Goal: Task Accomplishment & Management: Use online tool/utility

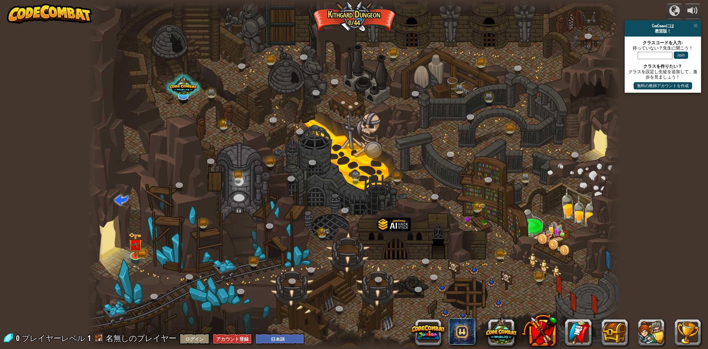
select select "ja"
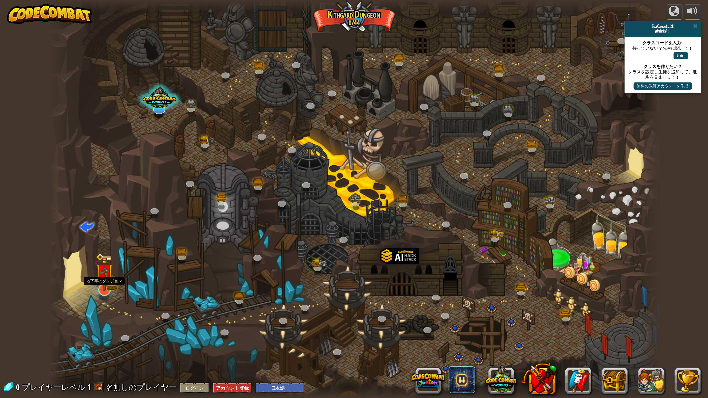
click at [105, 283] on img at bounding box center [104, 272] width 17 height 38
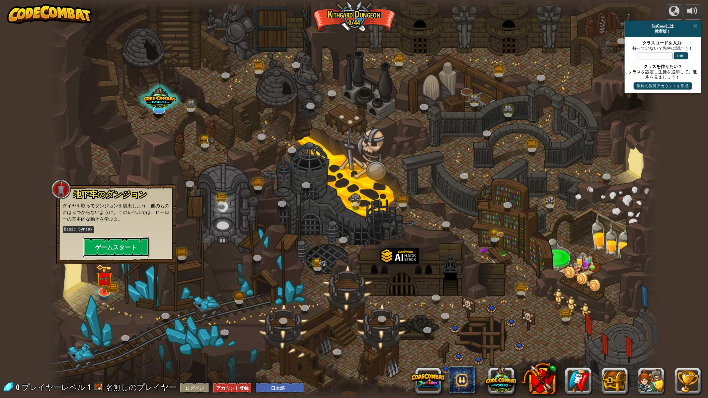
click at [114, 250] on button "ゲームスタート" at bounding box center [116, 247] width 66 height 20
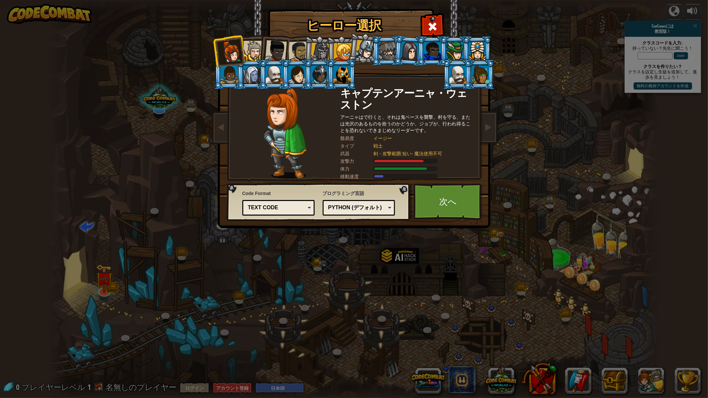
click at [251, 50] on div at bounding box center [253, 51] width 20 height 20
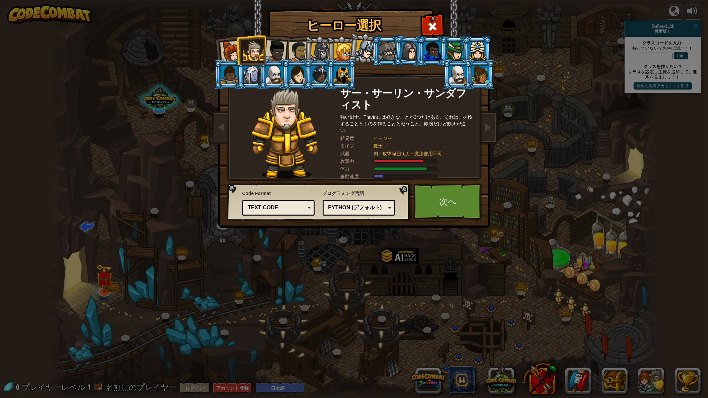
click at [300, 54] on div at bounding box center [298, 52] width 21 height 21
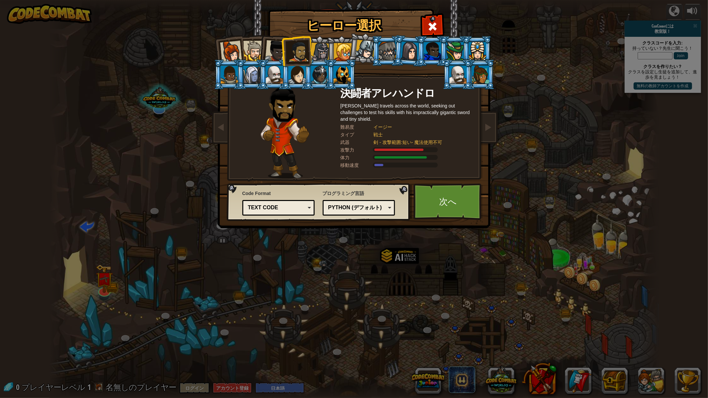
click at [264, 52] on li at bounding box center [274, 50] width 33 height 33
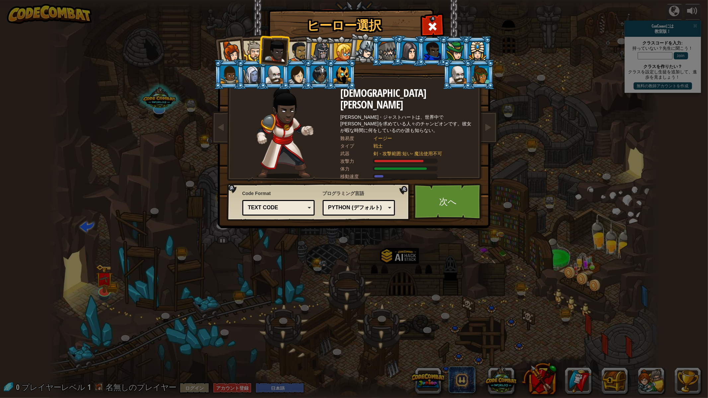
click at [247, 48] on div at bounding box center [253, 51] width 20 height 20
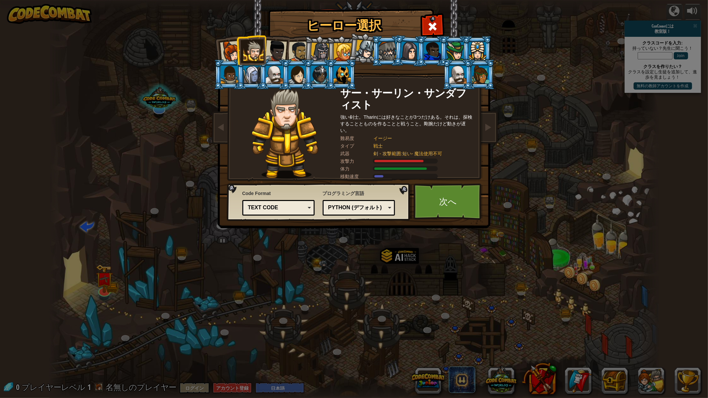
click at [234, 48] on div at bounding box center [231, 52] width 22 height 22
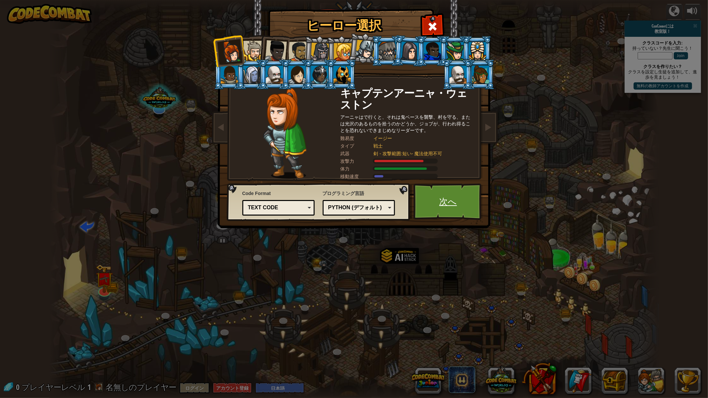
click at [449, 200] on link "次へ" at bounding box center [448, 202] width 69 height 37
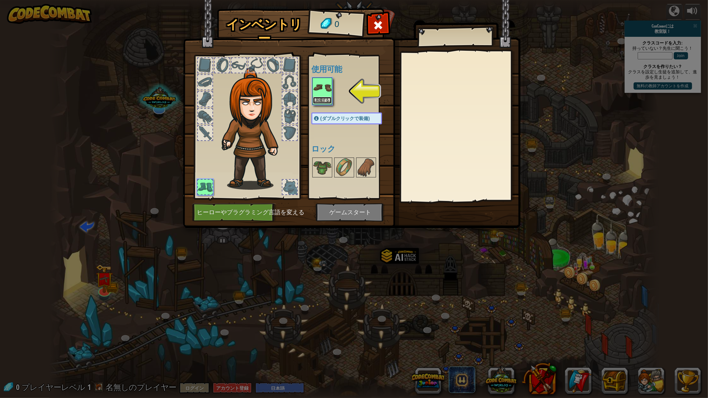
click at [322, 98] on button "装備する" at bounding box center [322, 100] width 19 height 7
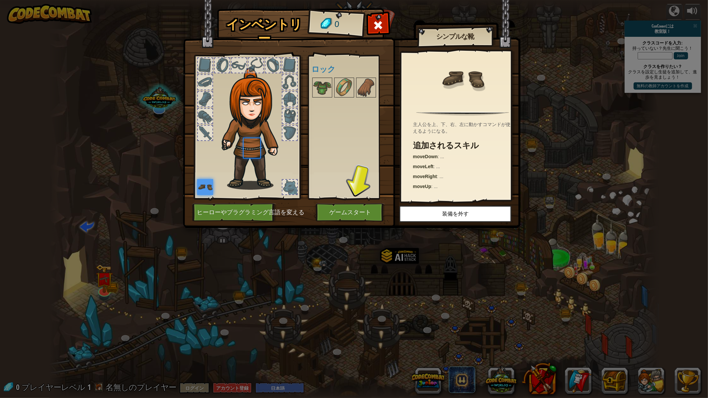
click at [322, 98] on div at bounding box center [353, 88] width 84 height 22
click at [354, 214] on button "ゲームスタート" at bounding box center [350, 213] width 69 height 18
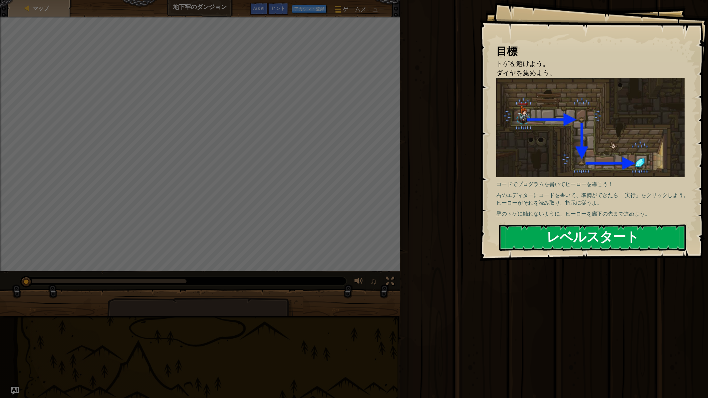
click at [580, 234] on button "レベルスタート" at bounding box center [592, 238] width 187 height 26
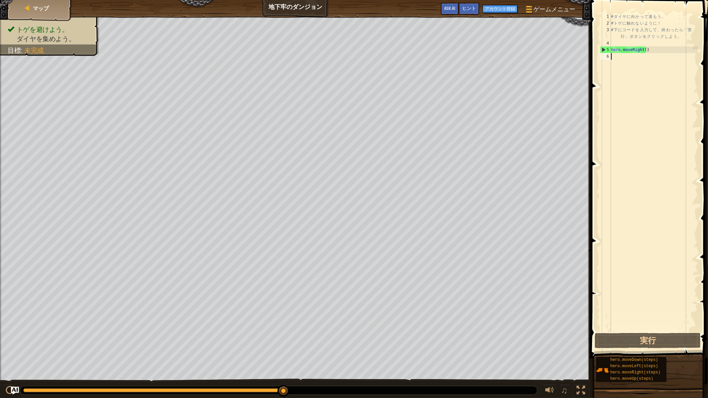
type textarea "h"
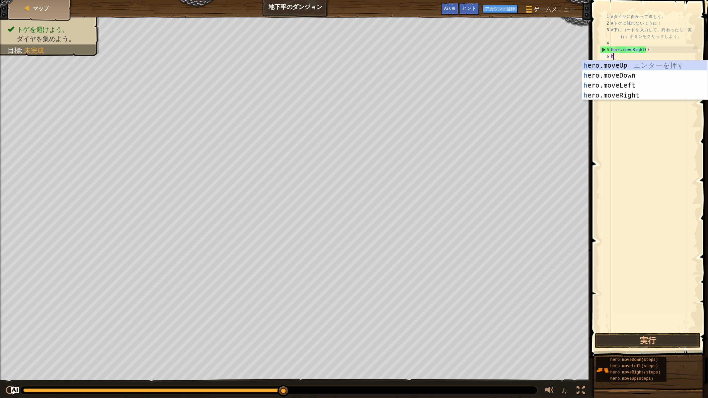
scroll to position [3, 0]
click at [618, 74] on div "h ero.moveUp エ ン タ ー を 押 す h ero.moveDown エ ン タ ー を 押 す h ero.moveLeft エ ン タ ー …" at bounding box center [645, 90] width 126 height 60
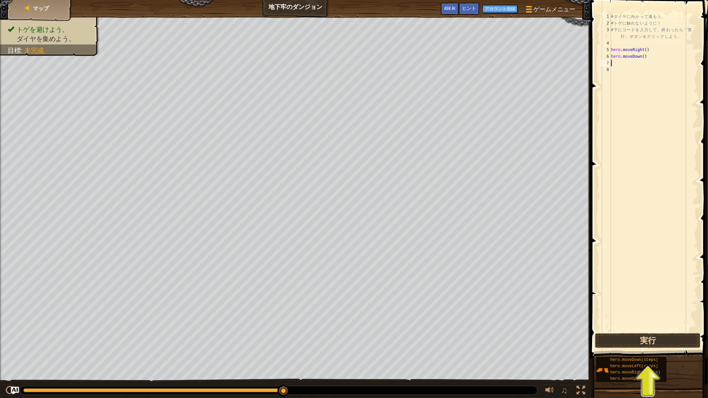
click at [647, 342] on button "実行" at bounding box center [648, 340] width 106 height 15
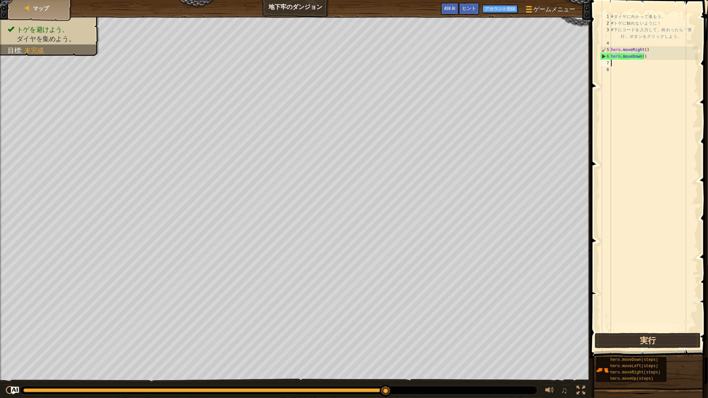
type textarea "h"
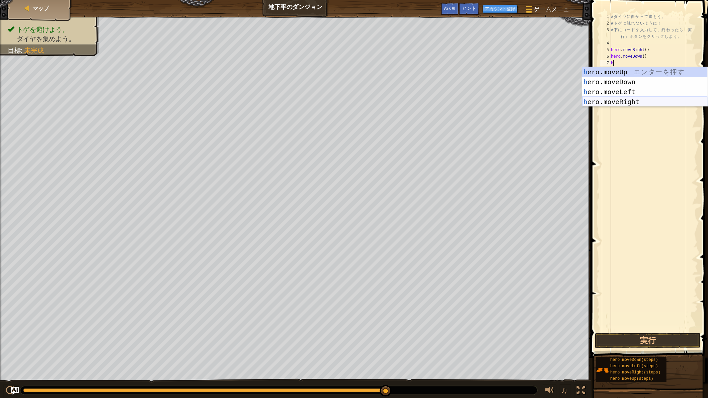
click at [613, 100] on div "h ero.moveUp エ ン タ ー を 押 す h ero.moveDown エ ン タ ー を 押 す h ero.moveLeft エ ン タ ー …" at bounding box center [645, 97] width 126 height 60
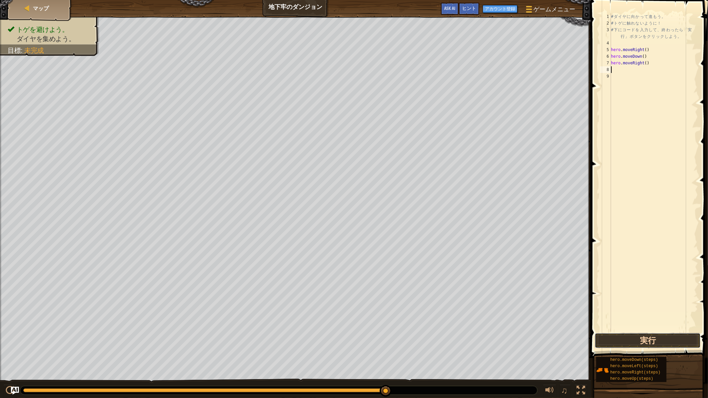
click at [646, 334] on button "実行" at bounding box center [648, 340] width 106 height 15
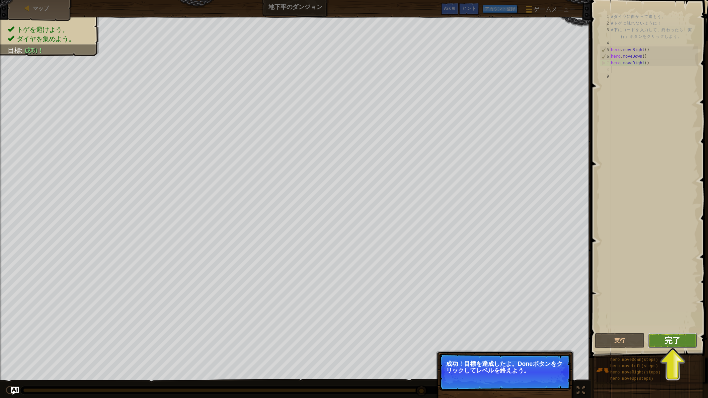
click at [670, 337] on span "完了" at bounding box center [673, 340] width 16 height 11
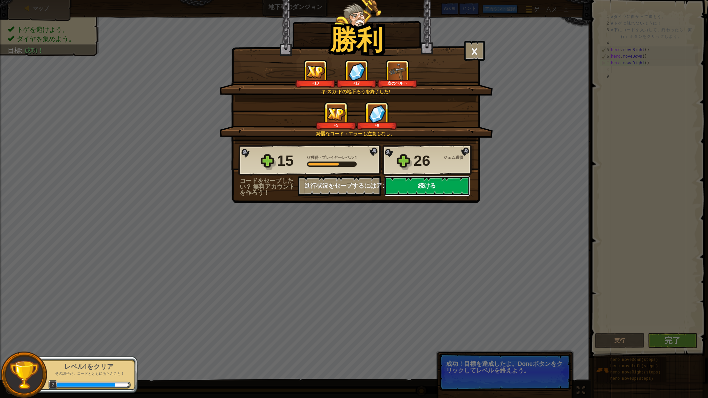
click at [425, 196] on button "続ける" at bounding box center [427, 186] width 86 height 20
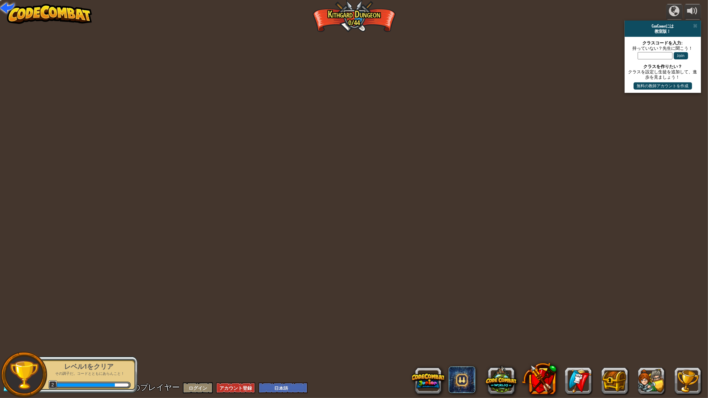
select select "ja"
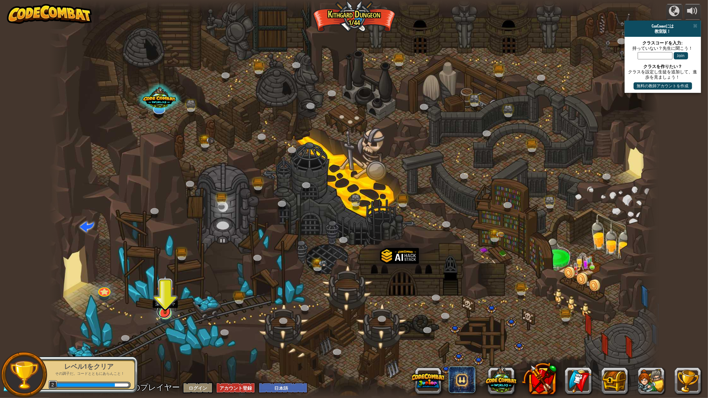
click at [165, 315] on link at bounding box center [164, 311] width 14 height 13
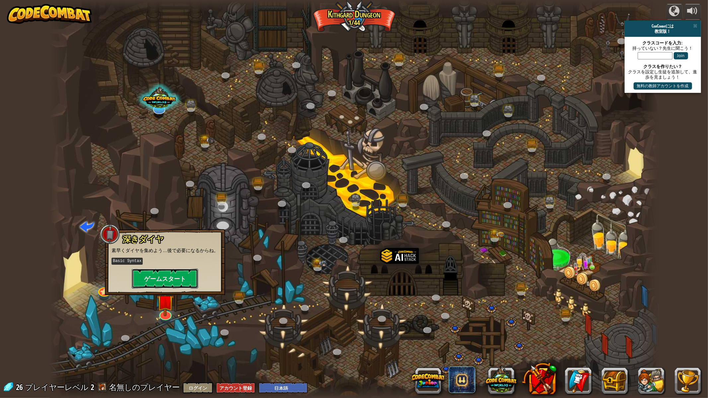
click at [167, 274] on button "ゲームスタート" at bounding box center [165, 279] width 66 height 20
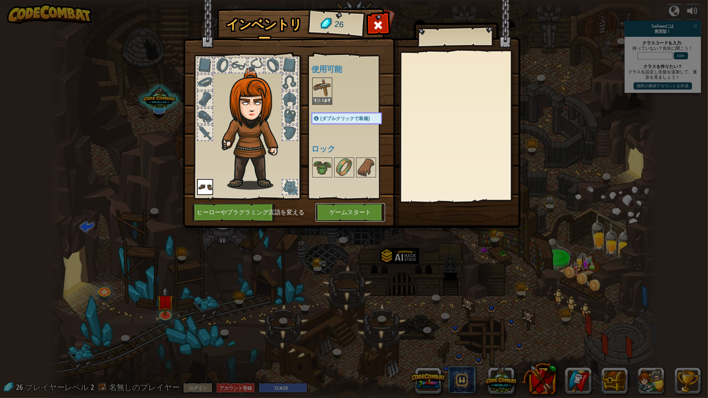
click at [361, 212] on button "ゲームスタート" at bounding box center [350, 213] width 69 height 18
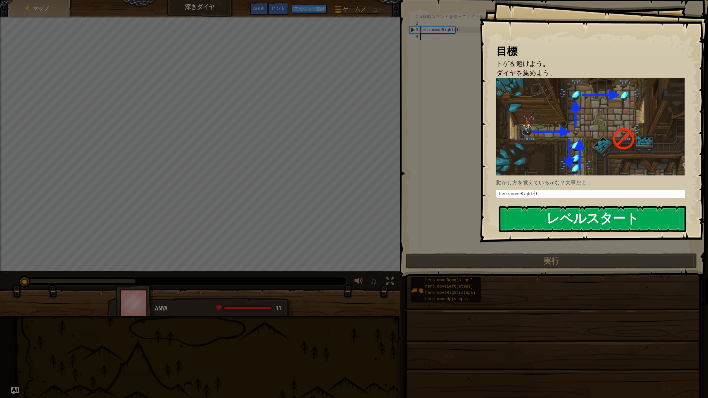
click at [553, 209] on button "レベルスタート" at bounding box center [592, 219] width 187 height 26
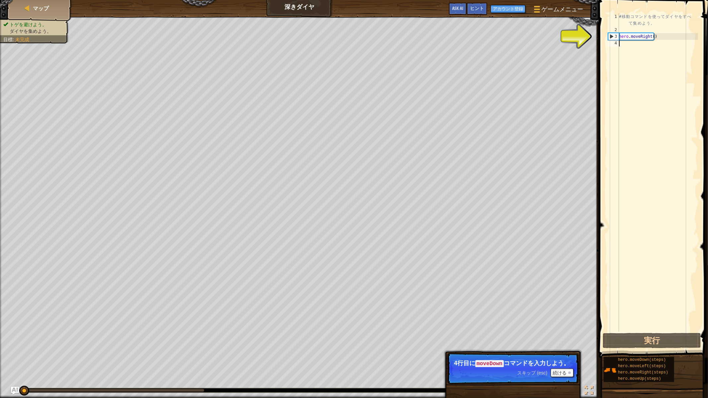
type textarea "h"
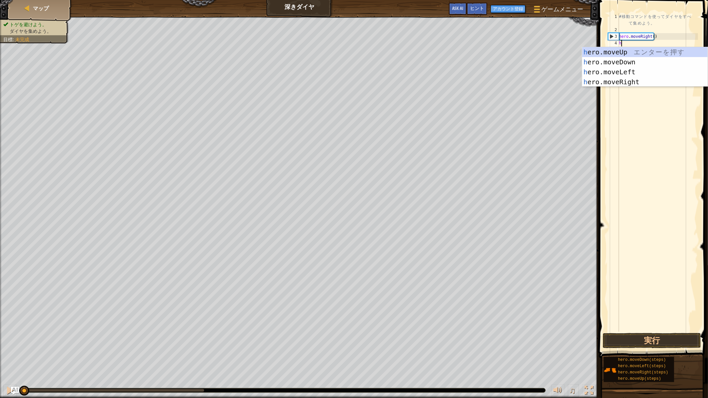
scroll to position [3, 0]
click at [612, 64] on div "h ero.moveUp エ ン タ ー を 押 す h ero.moveDown エ ン タ ー を 押 す h ero.moveLeft エ ン タ ー …" at bounding box center [645, 77] width 126 height 60
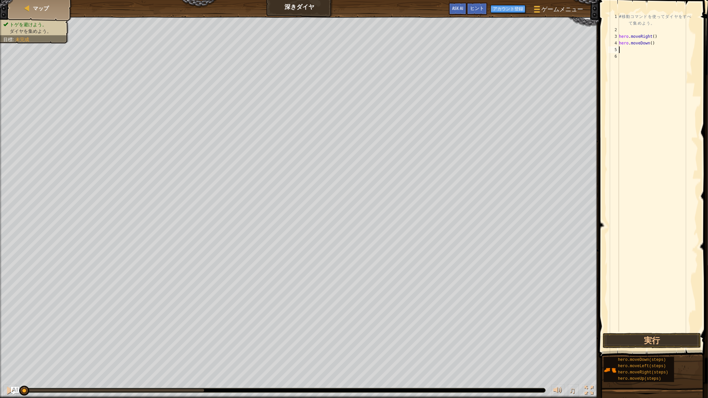
type textarea "h"
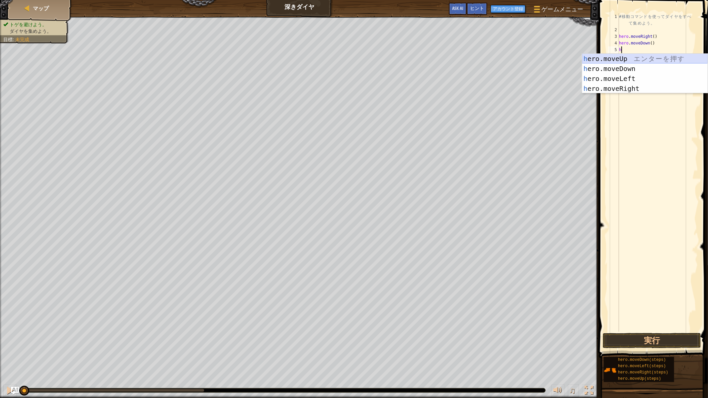
click at [608, 55] on div "h ero.moveUp エ ン タ ー を 押 す h ero.moveDown エ ン タ ー を 押 す h ero.moveLeft エ ン タ ー …" at bounding box center [645, 84] width 126 height 60
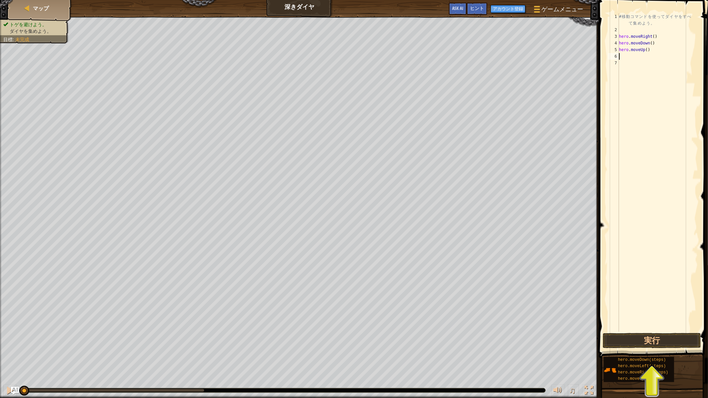
type textarea "h"
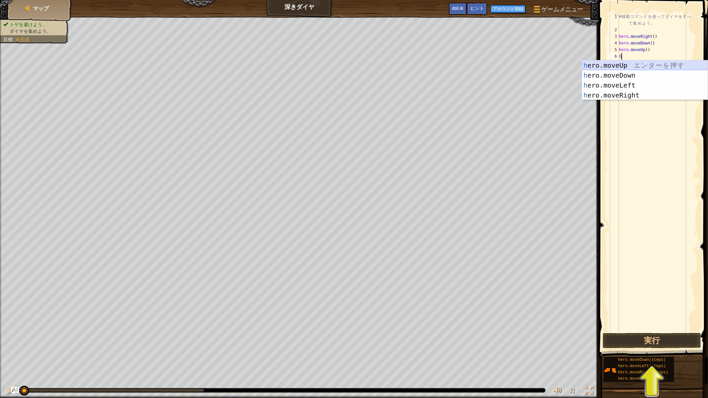
click at [607, 65] on div "h ero.moveUp エ ン タ ー を 押 す h ero.moveDown エ ン タ ー を 押 す h ero.moveLeft エ ン タ ー …" at bounding box center [645, 90] width 126 height 60
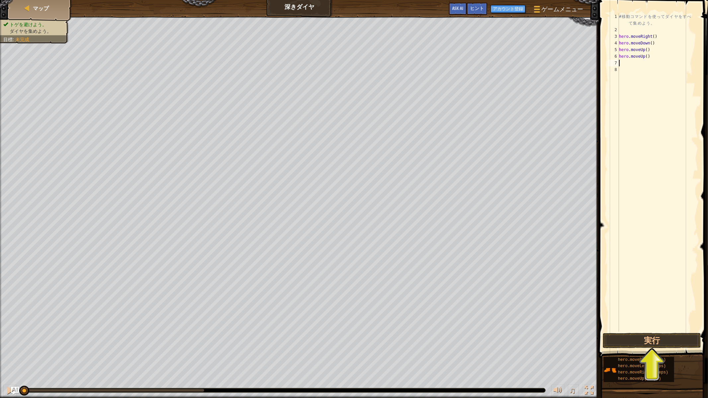
type textarea "h"
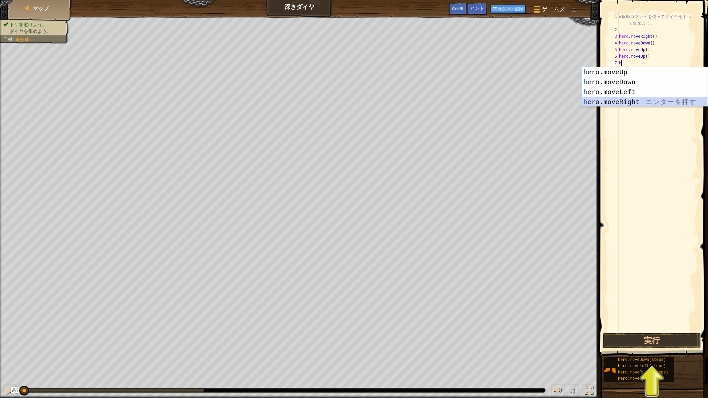
click at [610, 101] on div "h ero.moveUp エ ン タ ー を 押 す h ero.moveDown エ ン タ ー を 押 す h ero.moveLeft エ ン タ ー …" at bounding box center [645, 97] width 126 height 60
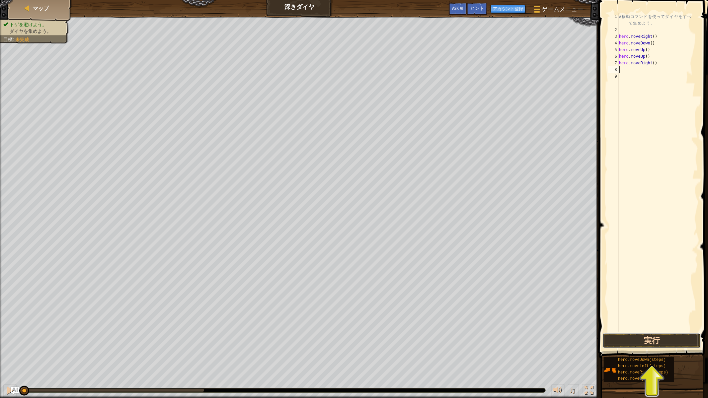
click at [652, 336] on button "実行" at bounding box center [652, 340] width 98 height 15
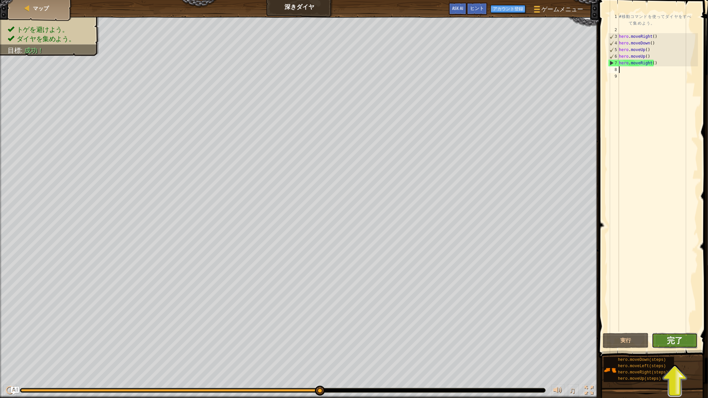
click at [667, 336] on button "完了" at bounding box center [675, 340] width 46 height 15
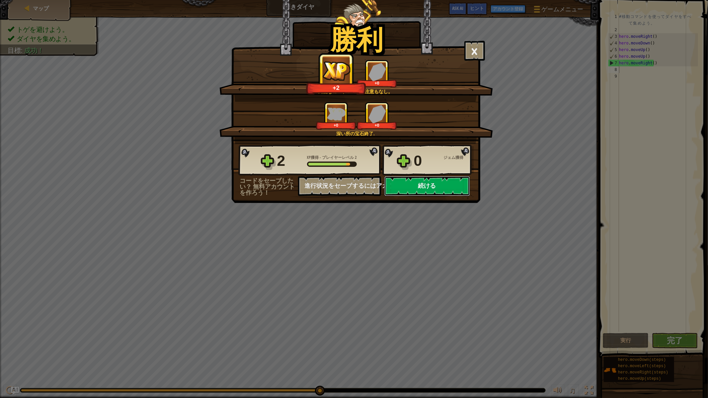
click at [423, 196] on button "続ける" at bounding box center [427, 186] width 86 height 20
select select "ja"
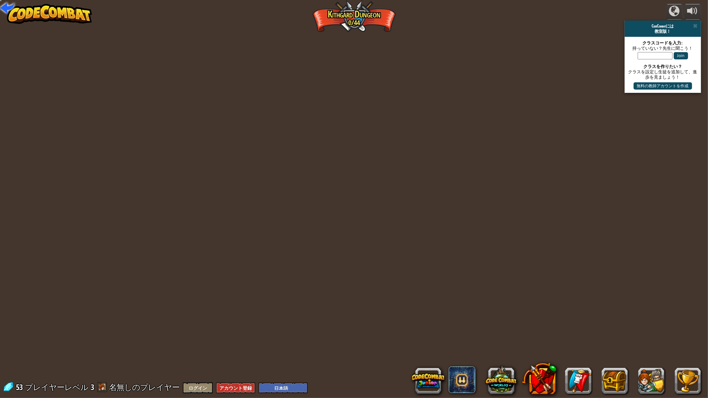
select select "ja"
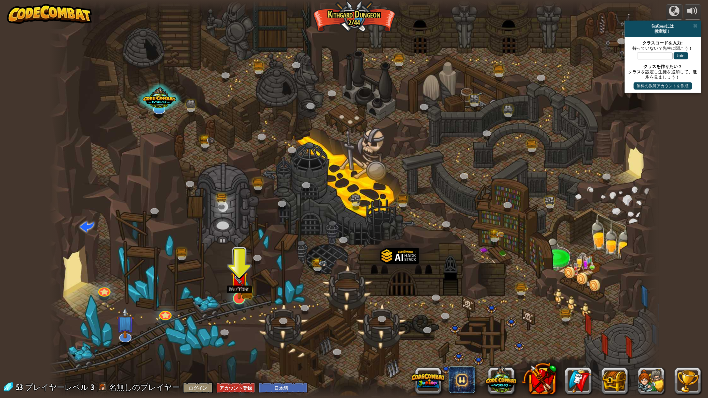
click at [238, 295] on img at bounding box center [238, 281] width 17 height 38
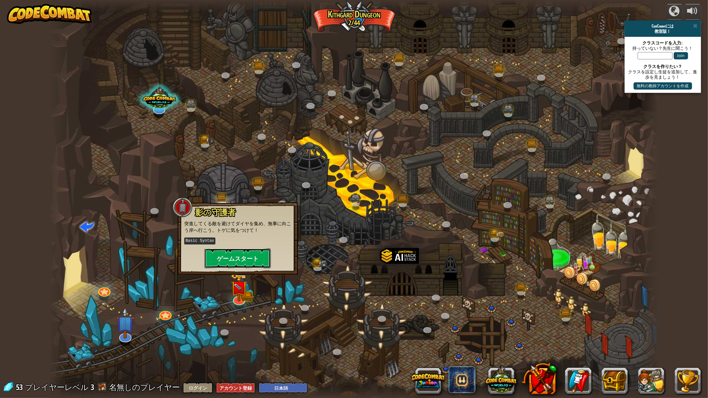
click at [239, 258] on button "ゲームスタート" at bounding box center [238, 259] width 66 height 20
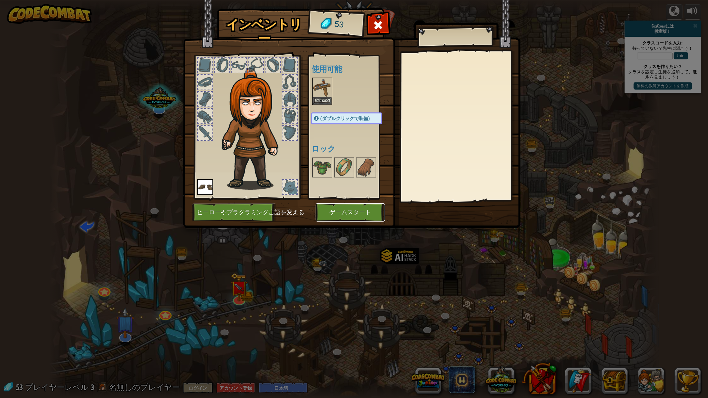
click at [335, 213] on button "ゲームスタート" at bounding box center [350, 213] width 69 height 18
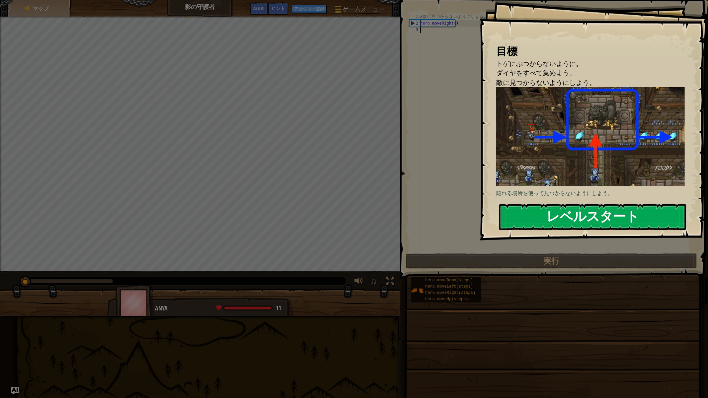
click at [598, 215] on button "レベルスタート" at bounding box center [592, 217] width 187 height 26
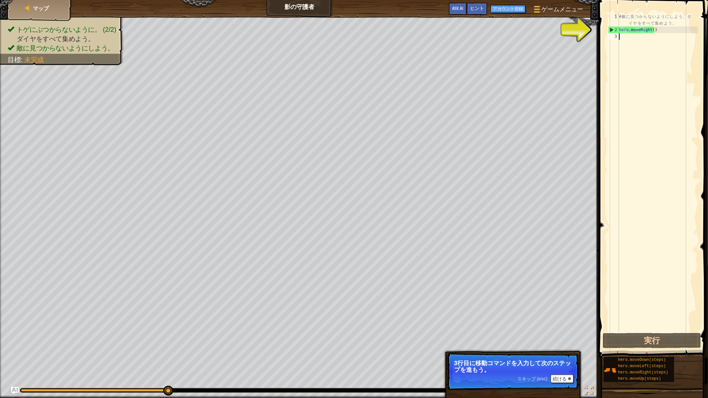
type textarea "h"
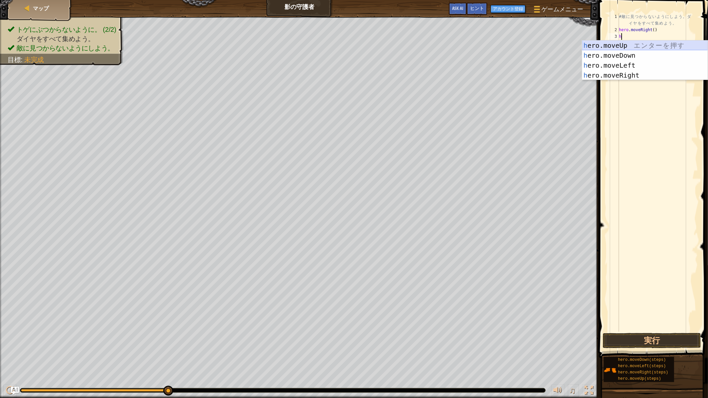
click at [620, 42] on div "h ero.moveUp エ ン タ ー を 押 す h ero.moveDown エ ン タ ー を 押 す h ero.moveLeft エ ン タ ー …" at bounding box center [645, 71] width 126 height 60
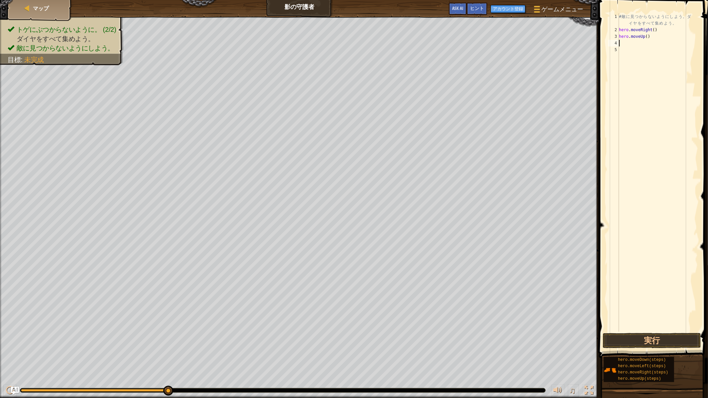
type textarea "h"
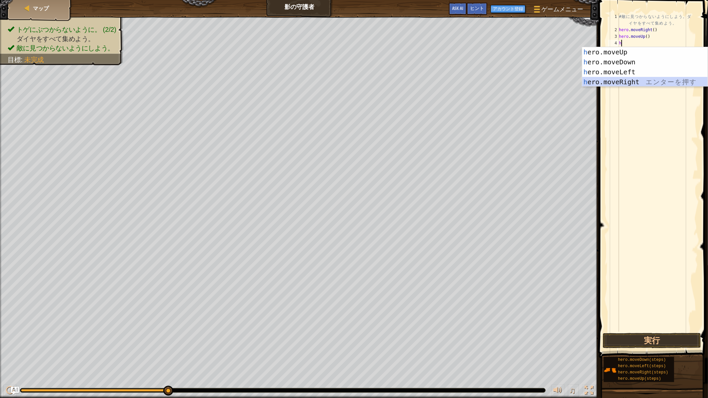
click at [623, 82] on div "h ero.moveUp エ ン タ ー を 押 す h ero.moveDown エ ン タ ー を 押 す h ero.moveLeft エ ン タ ー …" at bounding box center [645, 77] width 126 height 60
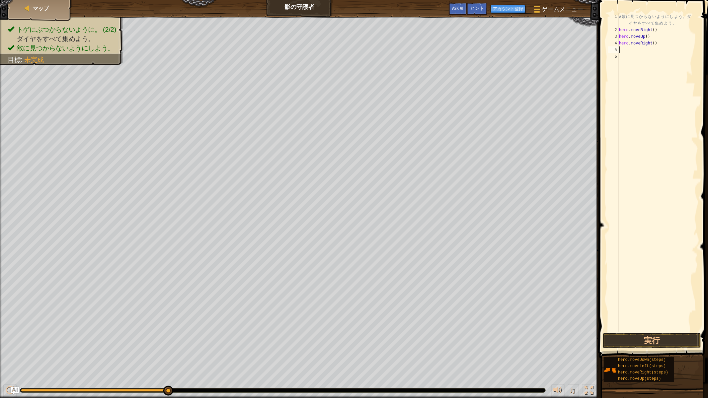
type textarea "h"
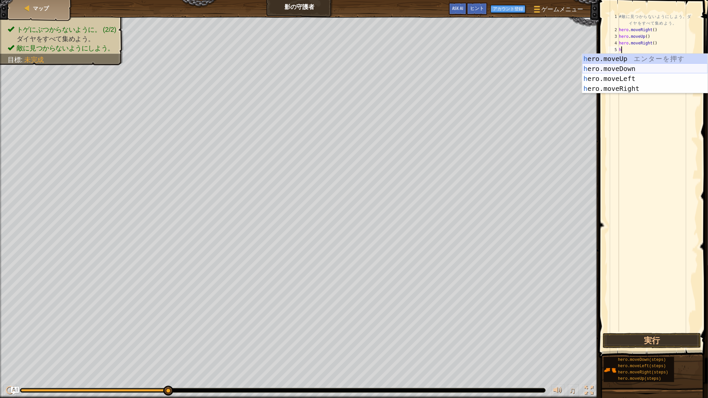
click at [626, 68] on div "h ero.moveUp エ ン タ ー を 押 す h ero.moveDown エ ン タ ー を 押 す h ero.moveLeft エ ン タ ー …" at bounding box center [645, 84] width 126 height 60
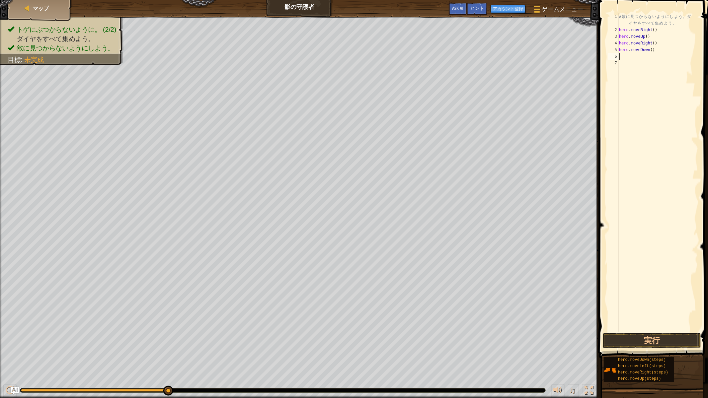
type textarea "h"
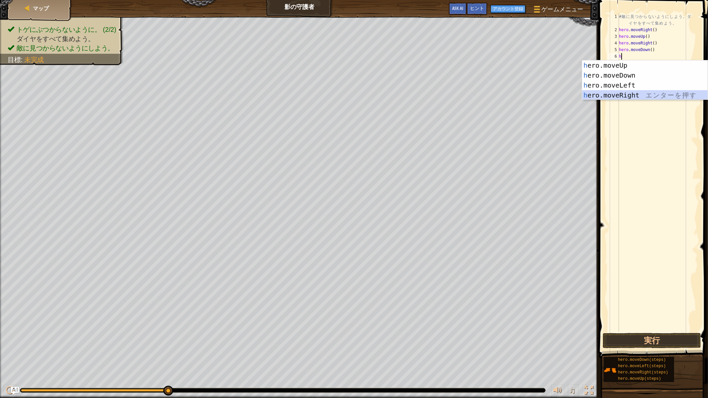
click at [623, 93] on div "h ero.moveUp エ ン タ ー を 押 す h ero.moveDown エ ン タ ー を 押 す h ero.moveLeft エ ン タ ー …" at bounding box center [645, 90] width 126 height 60
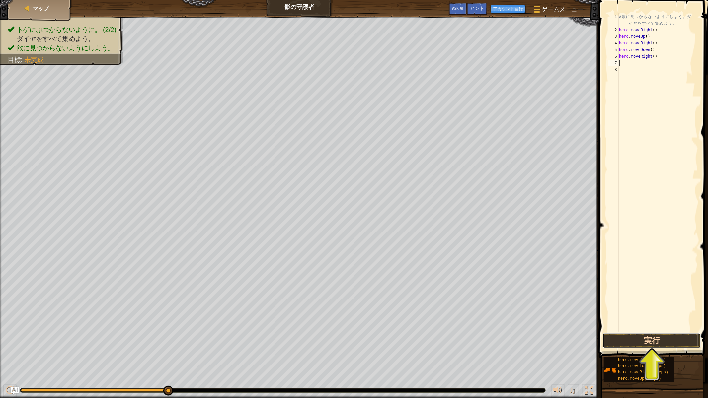
click at [648, 340] on button "実行" at bounding box center [652, 340] width 98 height 15
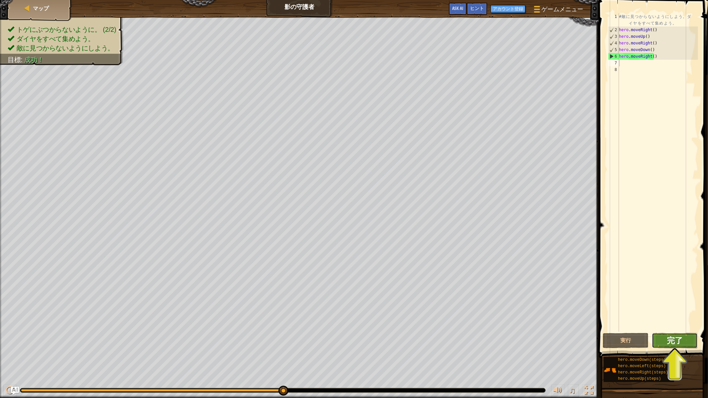
click at [676, 338] on span "完了" at bounding box center [675, 340] width 16 height 11
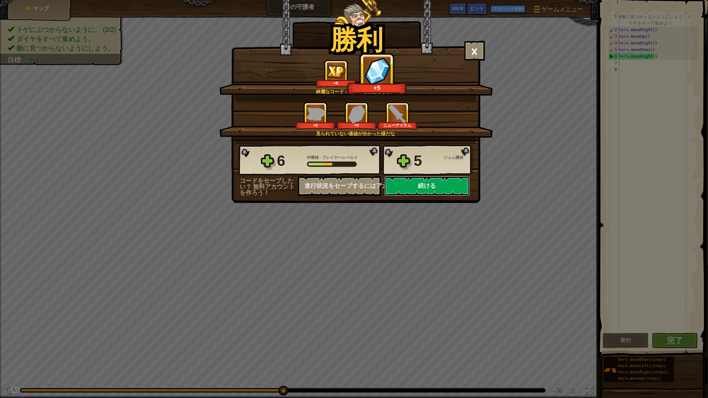
click at [426, 196] on button "続ける" at bounding box center [427, 186] width 86 height 20
select select "ja"
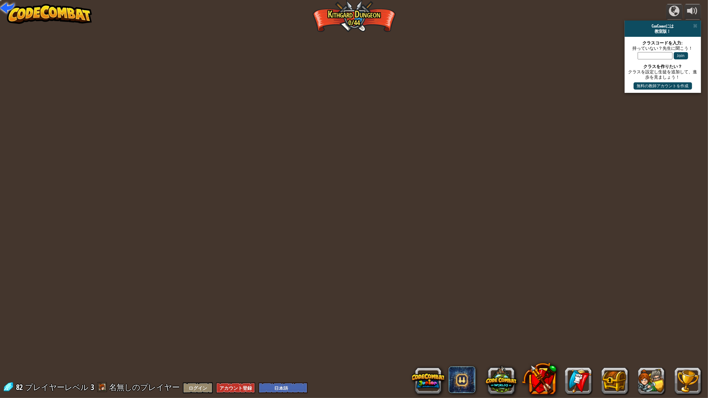
select select "ja"
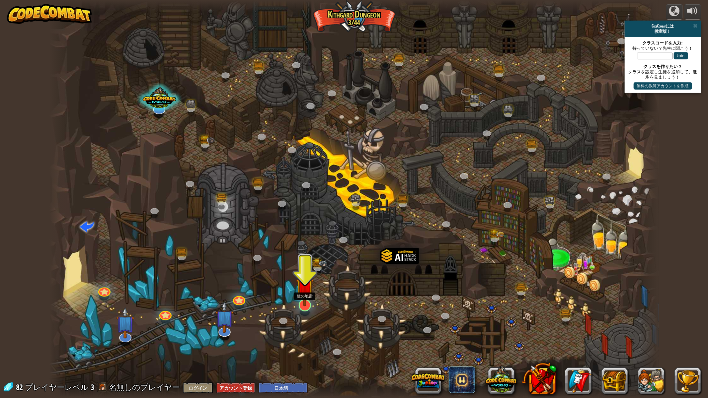
click at [306, 302] on img at bounding box center [304, 287] width 17 height 40
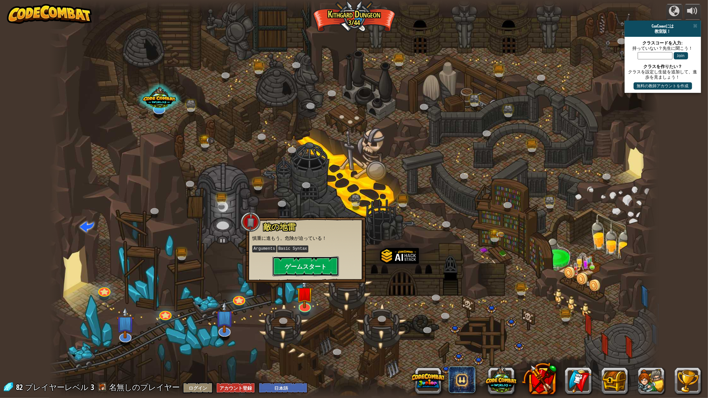
click at [305, 266] on button "ゲームスタート" at bounding box center [306, 267] width 66 height 20
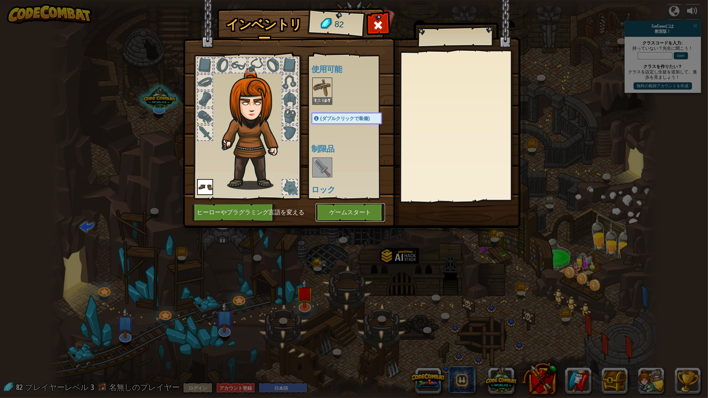
click at [345, 210] on button "ゲームスタート" at bounding box center [350, 213] width 69 height 18
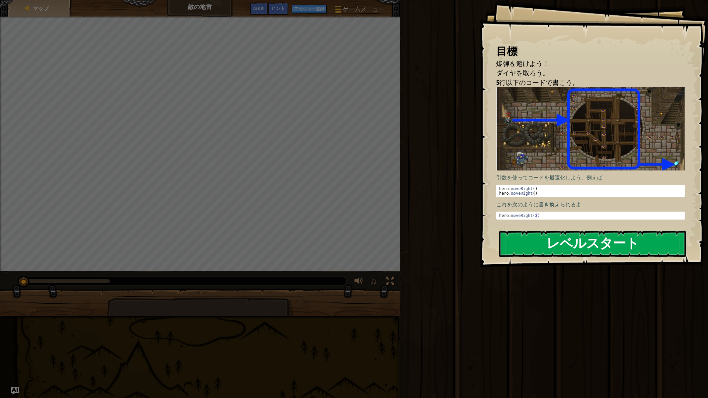
click at [598, 246] on button "レベルスタート" at bounding box center [592, 244] width 187 height 26
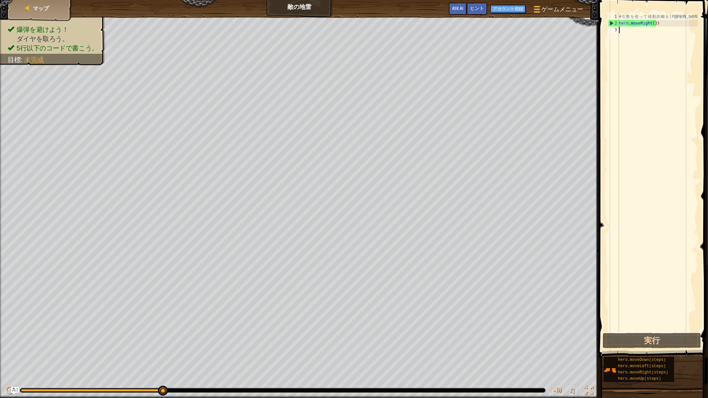
type textarea "h"
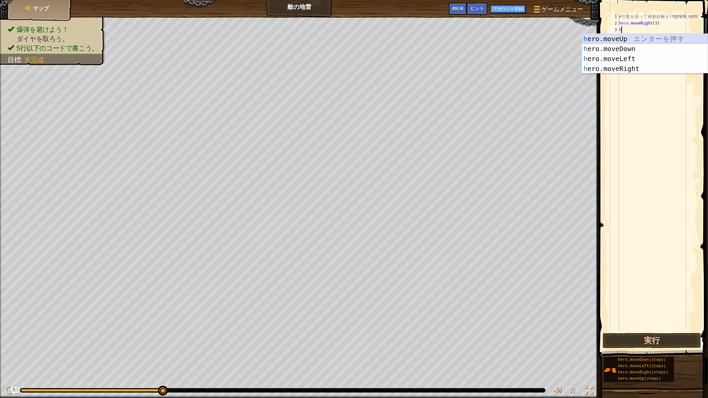
click at [609, 37] on div "h ero.moveUp エ ン タ ー を 押 す h ero.moveDown エ ン タ ー を 押 す h ero.moveLeft エ ン タ ー …" at bounding box center [645, 64] width 126 height 60
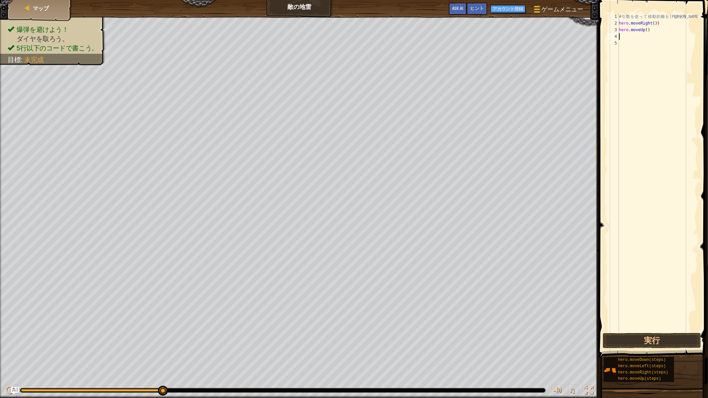
type textarea "h"
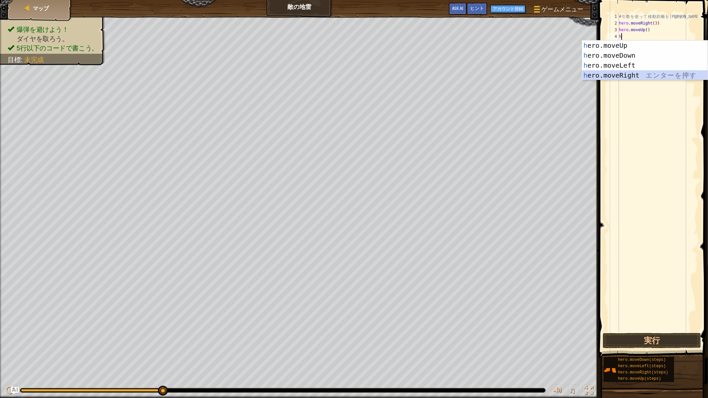
click at [625, 71] on div "h ero.moveUp エ ン タ ー を 押 す h ero.moveDown エ ン タ ー を 押 す h ero.moveLeft エ ン タ ー …" at bounding box center [645, 71] width 126 height 60
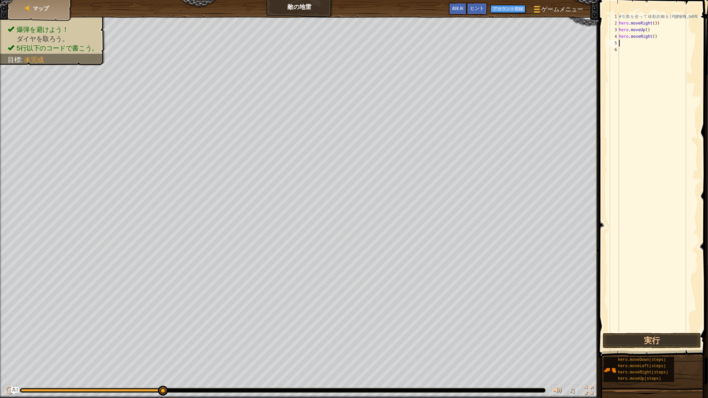
type textarea "h"
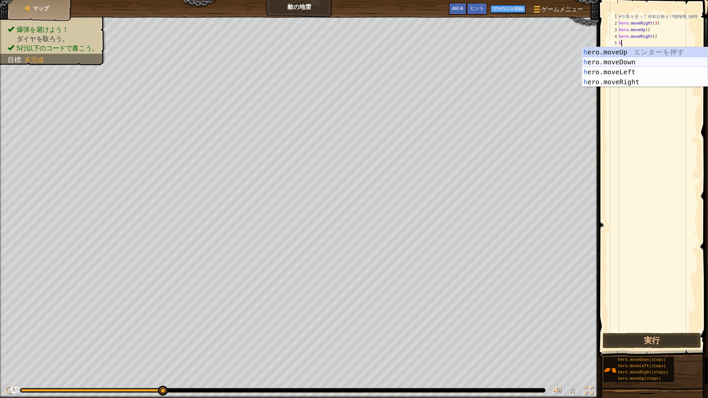
click at [616, 61] on div "h ero.moveUp エ ン タ ー を 押 す h ero.moveDown エ ン タ ー を 押 す h ero.moveLeft エ ン タ ー …" at bounding box center [645, 77] width 126 height 60
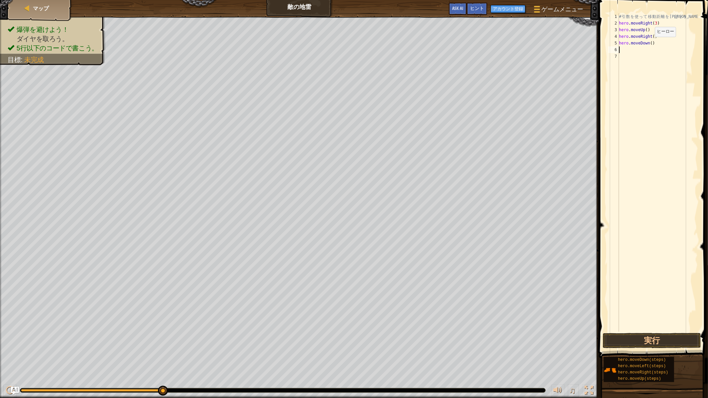
click at [649, 43] on div "# 引 数 を 使 っ て 移 動 距 離 を 伸 ば そ う 。 hero . moveRight ( 3 ) hero . moveUp ( ) hero…" at bounding box center [658, 179] width 80 height 332
type textarea "hero.moveDown(3)"
click at [622, 51] on div "# 引 数 を 使 っ て 移 動 距 離 を 伸 ば そ う 。 hero . moveRight ( 3 ) hero . moveUp ( ) hero…" at bounding box center [658, 179] width 80 height 332
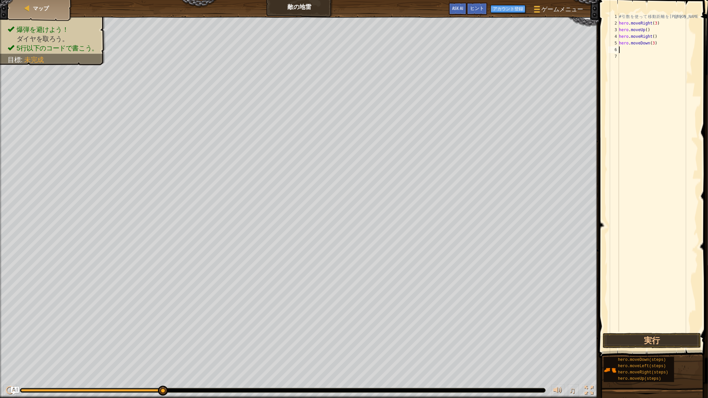
type textarea "h"
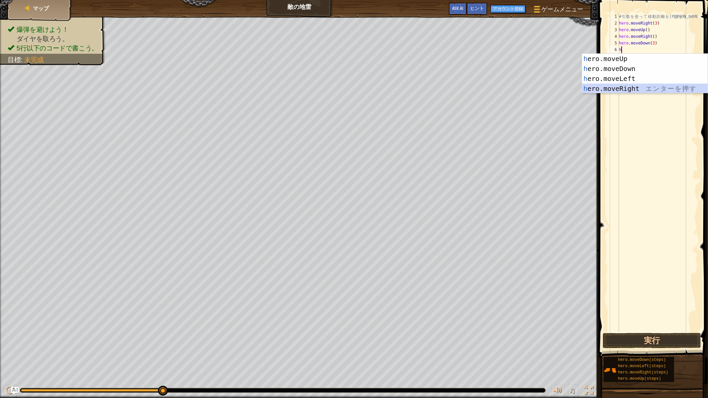
click at [619, 87] on div "h ero.moveUp エ ン タ ー を 押 す h ero.moveDown エ ン タ ー を 押 す h ero.moveLeft エ ン タ ー …" at bounding box center [645, 84] width 126 height 60
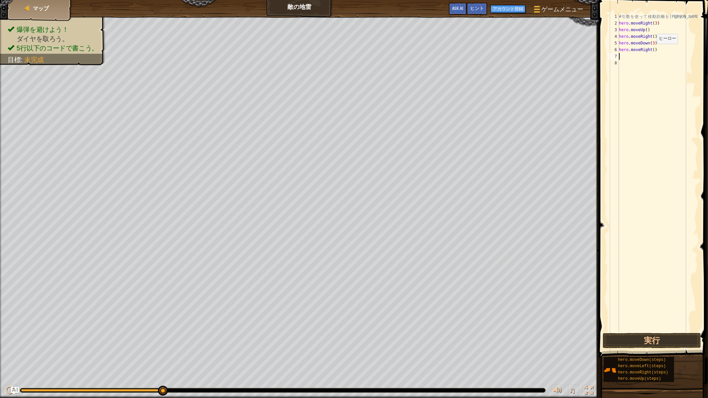
click at [651, 50] on div "# 引 数 を 使 っ て 移 動 距 離 を 伸 ば そ う 。 hero . moveRight ( 3 ) hero . moveUp ( ) hero…" at bounding box center [658, 179] width 80 height 332
type textarea "hero.moveRight(2)"
click at [649, 336] on button "実行" at bounding box center [652, 340] width 98 height 15
